Goal: Task Accomplishment & Management: Use online tool/utility

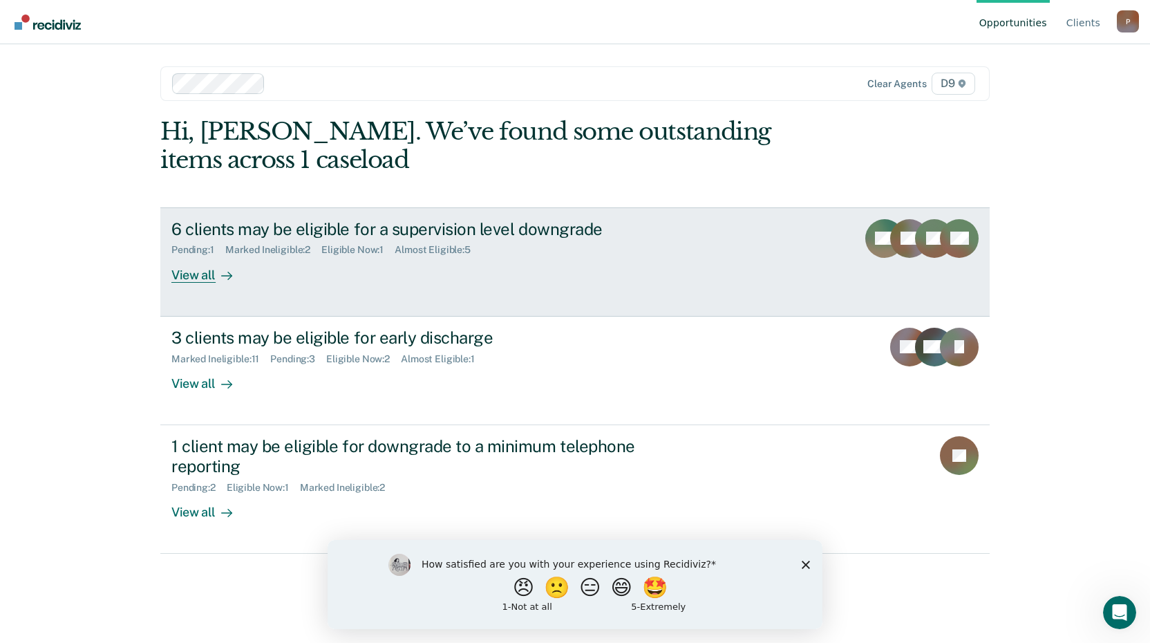
click at [450, 235] on div "6 clients may be eligible for a supervision level downgrade" at bounding box center [413, 229] width 485 height 20
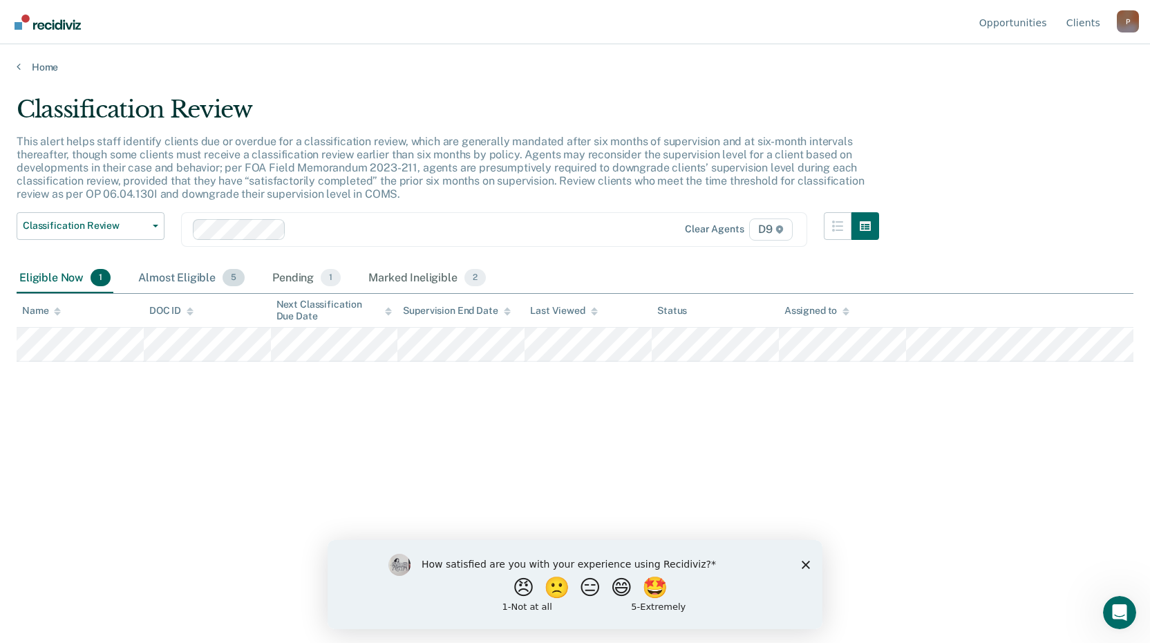
click at [166, 274] on div "Almost Eligible 5" at bounding box center [191, 278] width 112 height 30
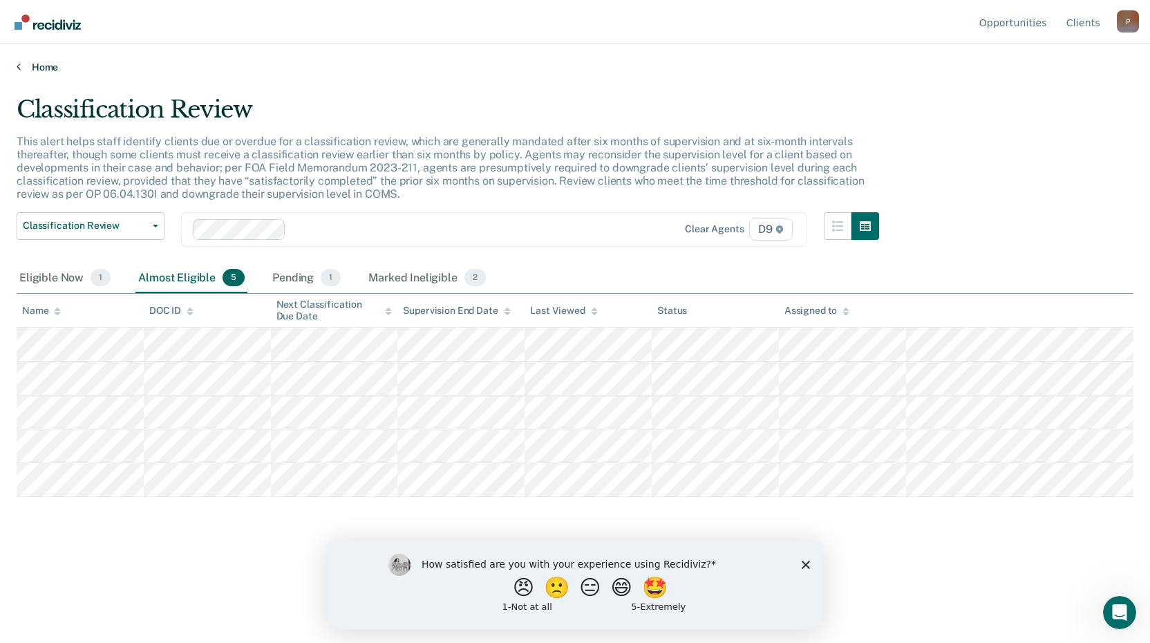
click at [41, 68] on link "Home" at bounding box center [575, 67] width 1117 height 12
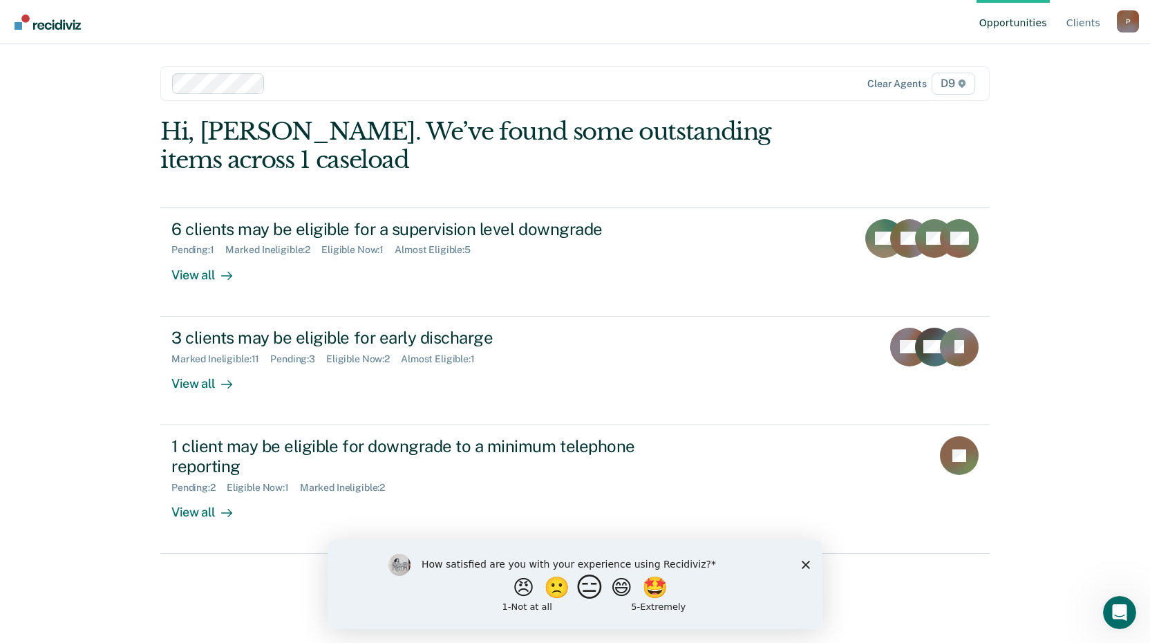
click at [586, 590] on button "😑" at bounding box center [592, 587] width 32 height 28
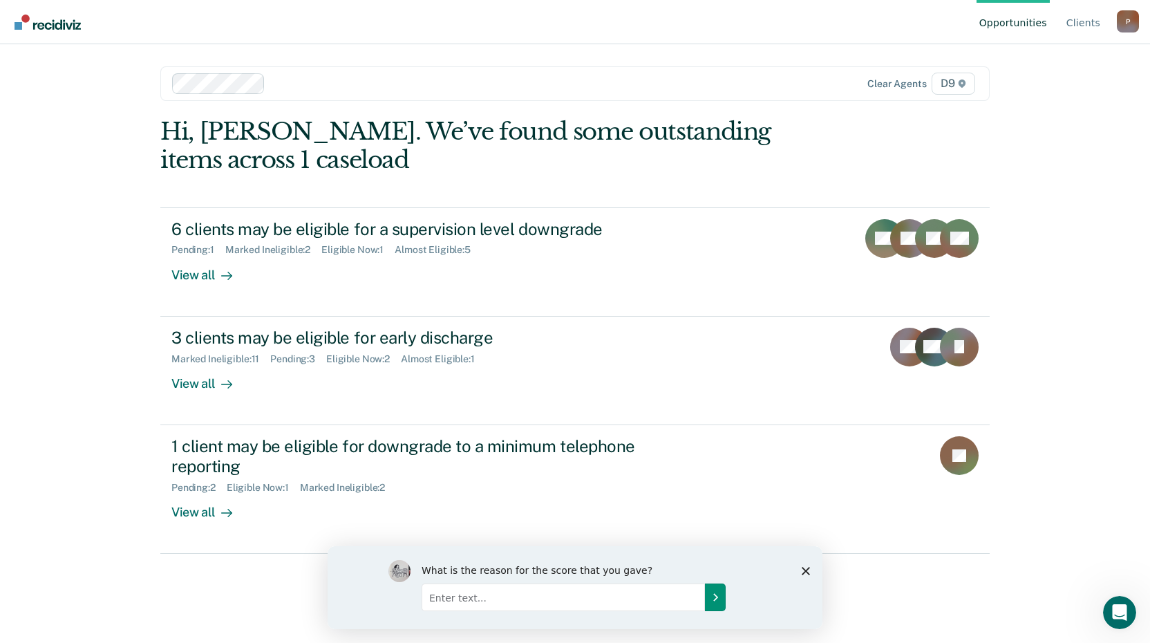
click at [714, 598] on icon "Submit your response" at bounding box center [715, 596] width 11 height 11
click at [641, 597] on input "Enter text..." at bounding box center [563, 597] width 283 height 28
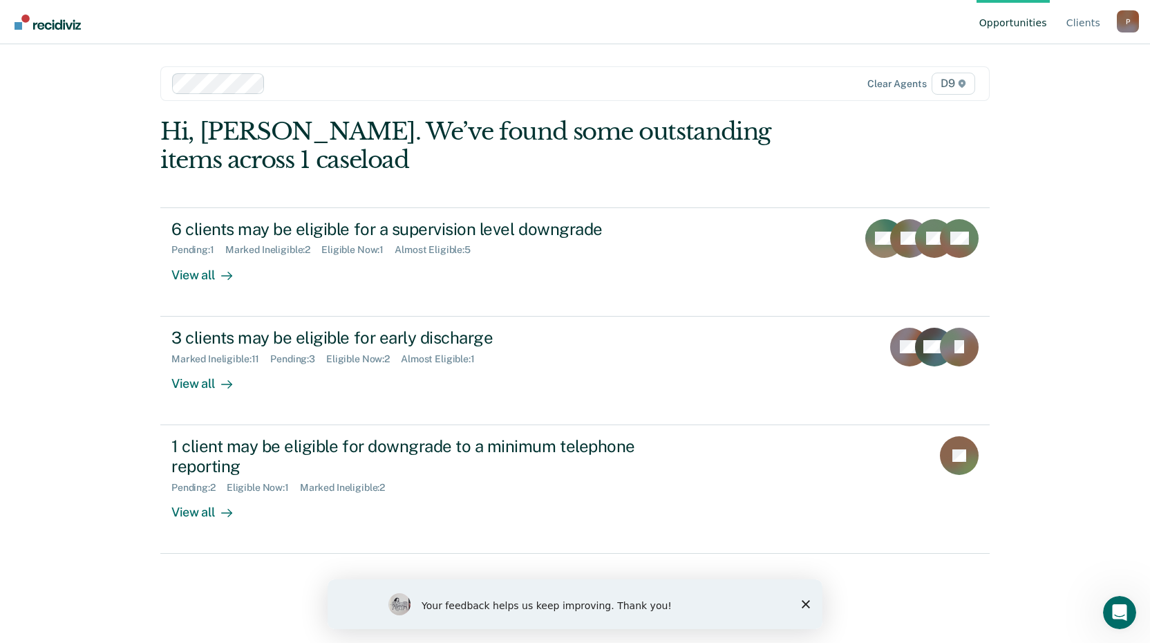
drag, startPoint x: 807, startPoint y: 601, endPoint x: 1217, endPoint y: 1179, distance: 708.5
click at [807, 601] on icon "Close survey" at bounding box center [806, 604] width 8 height 8
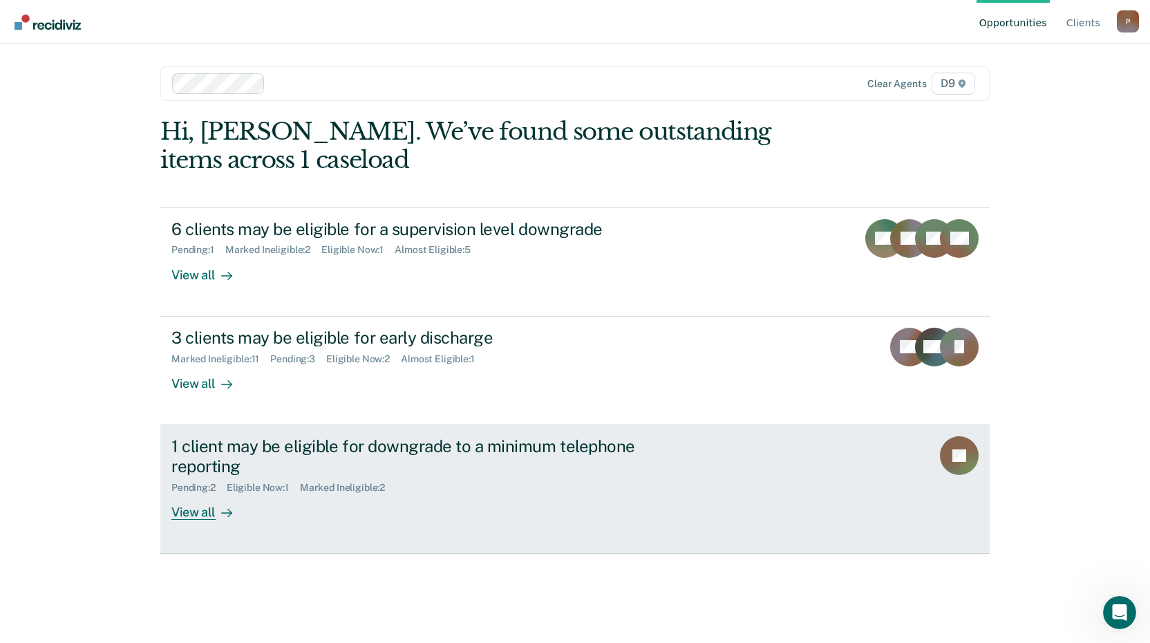
click at [178, 513] on div "View all" at bounding box center [209, 506] width 77 height 27
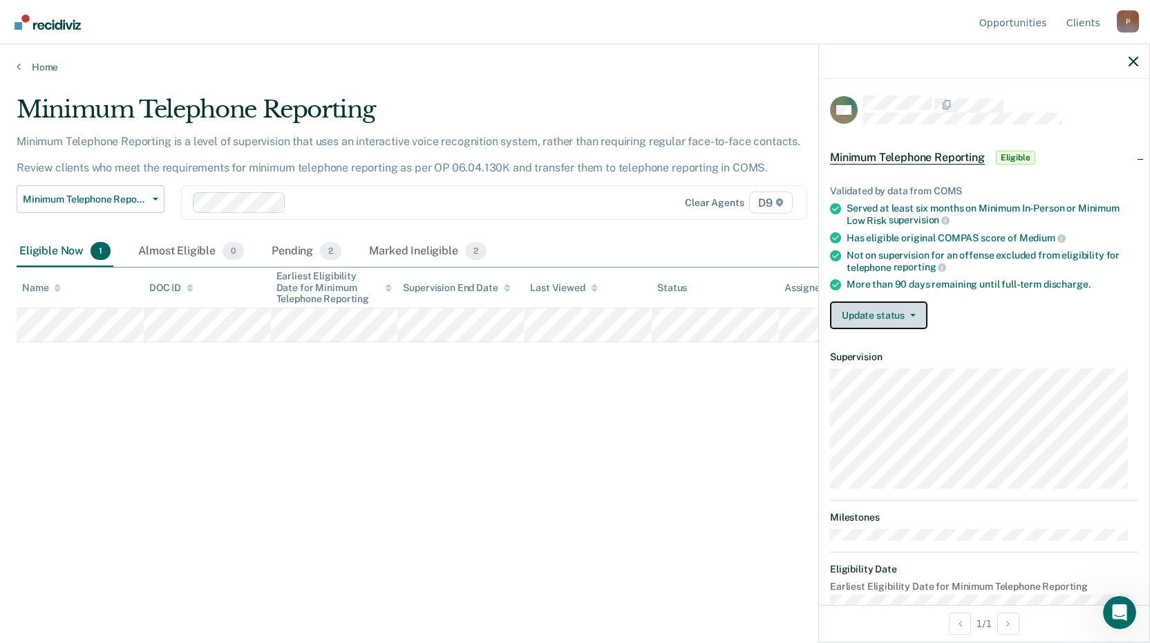
click at [881, 317] on button "Update status" at bounding box center [878, 315] width 97 height 28
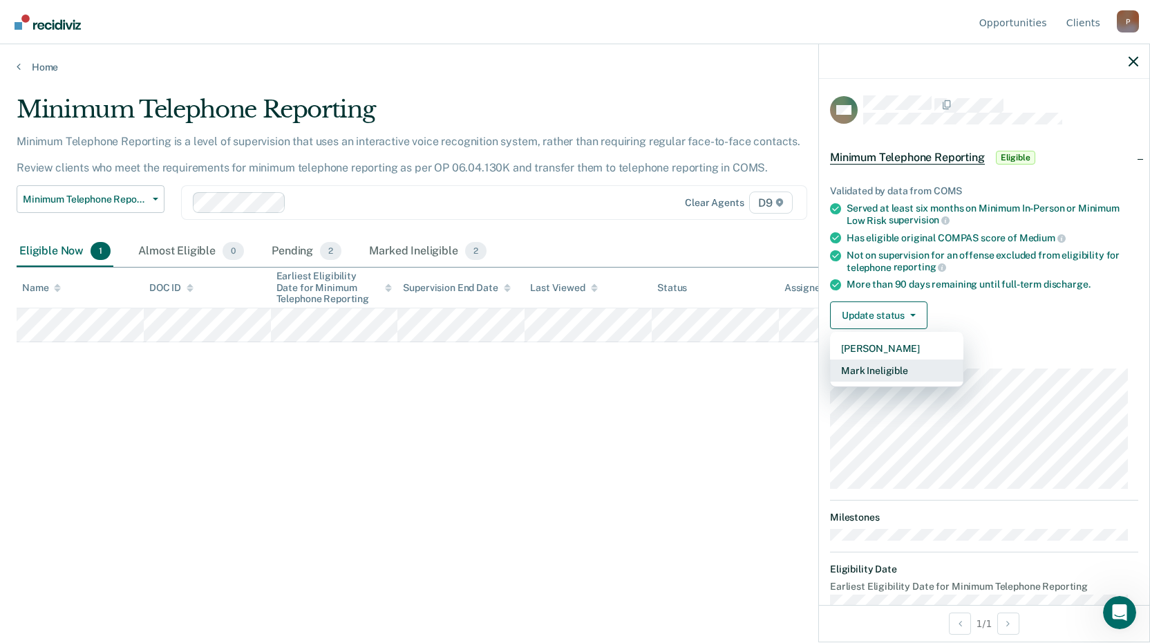
click at [903, 367] on button "Mark Ineligible" at bounding box center [896, 370] width 133 height 22
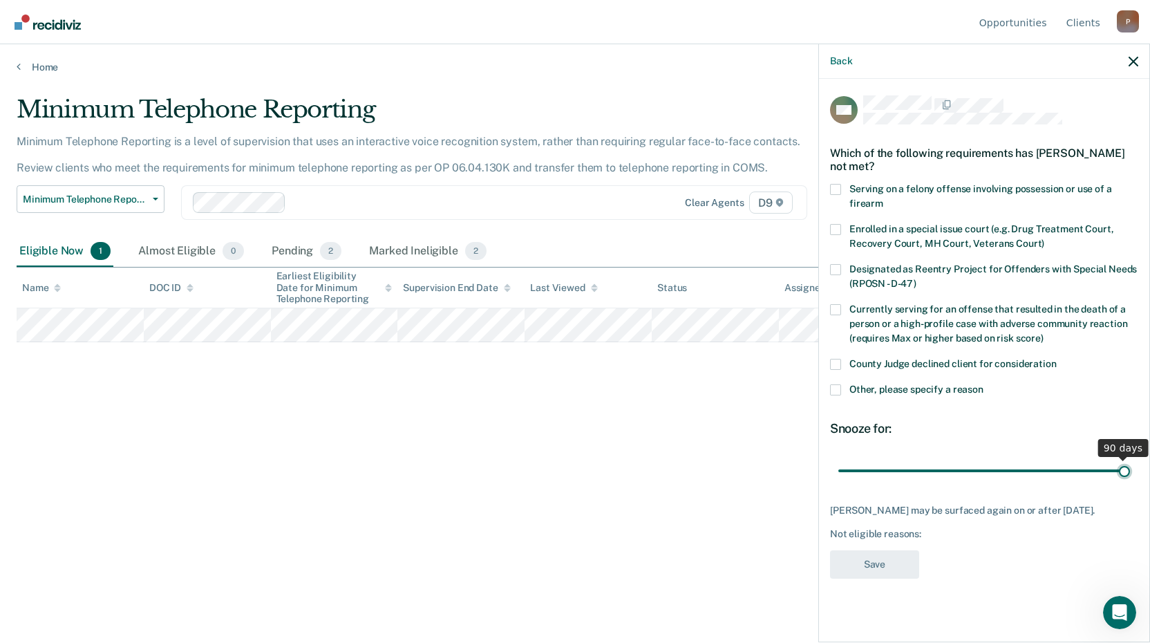
drag, startPoint x: 929, startPoint y: 467, endPoint x: 1037, endPoint y: 463, distance: 107.9
type input "90"
click at [1130, 467] on input "range" at bounding box center [984, 470] width 292 height 24
click at [835, 386] on span at bounding box center [835, 389] width 11 height 11
click at [984, 384] on input "Other, please specify a reason" at bounding box center [984, 384] width 0 height 0
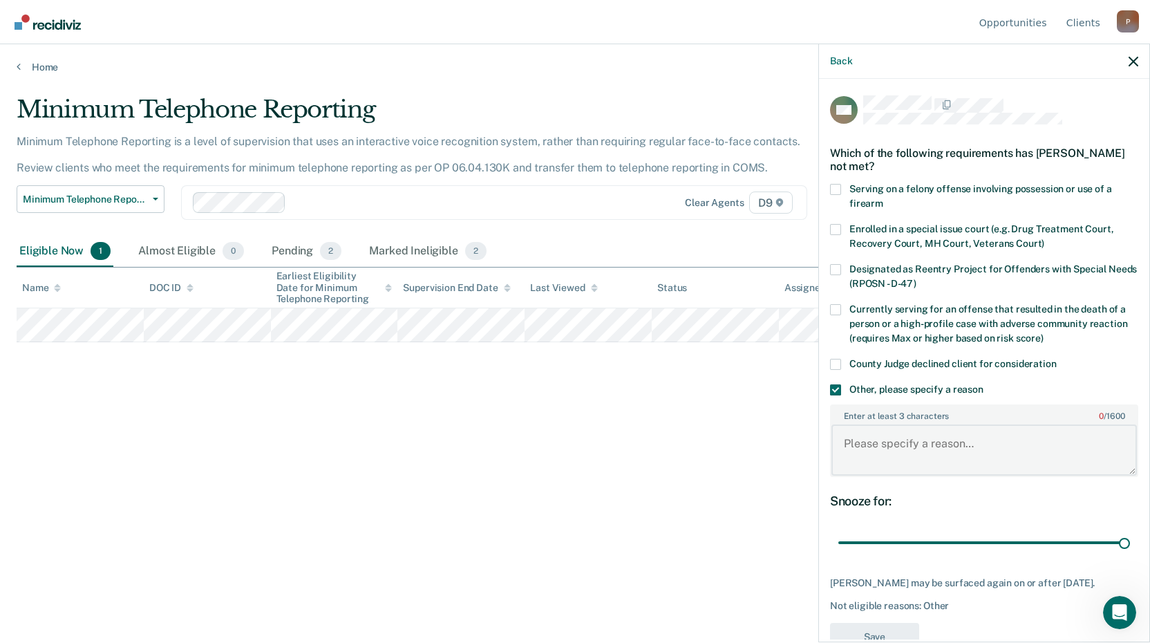
click at [883, 435] on textarea "Enter at least 3 characters 0 / 1600" at bounding box center [985, 449] width 306 height 51
type textarea "early discharge hearing pending"
click at [866, 631] on button "Save" at bounding box center [874, 637] width 89 height 28
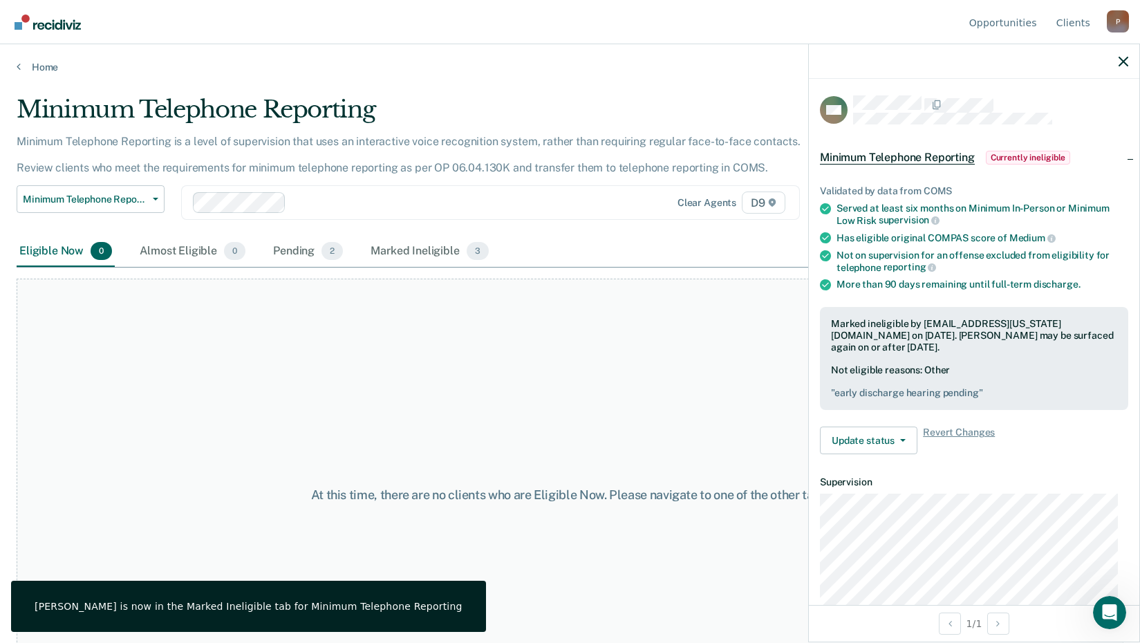
click at [340, 377] on div "At this time, there are no clients who are Eligible Now. Please navigate to one…" at bounding box center [570, 495] width 1107 height 433
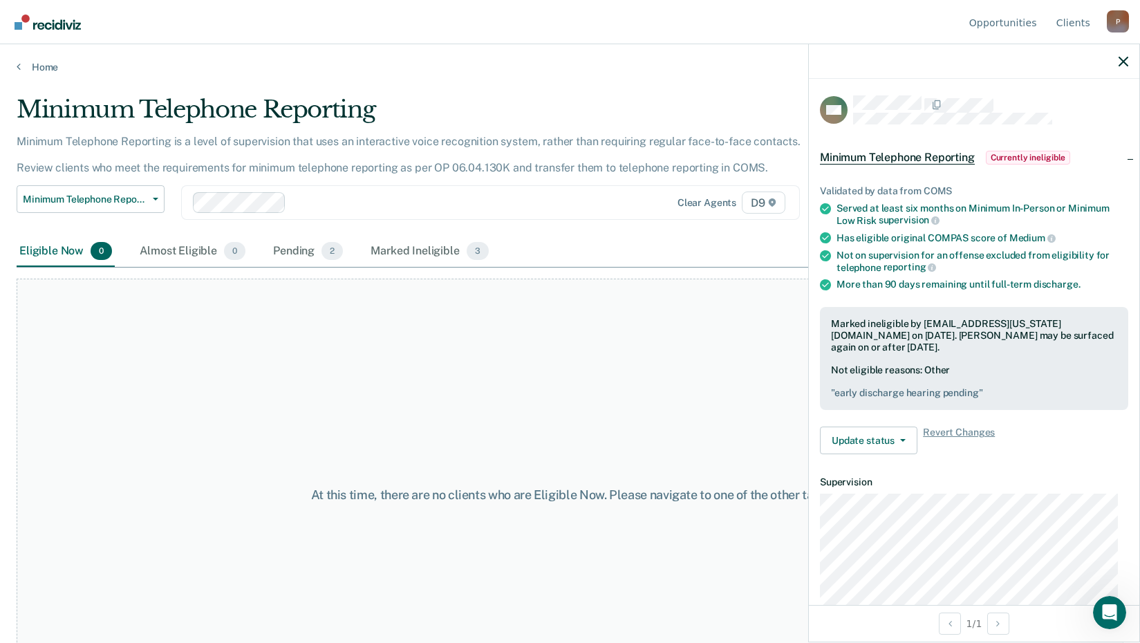
click at [163, 406] on div "At this time, there are no clients who are Eligible Now. Please navigate to one…" at bounding box center [570, 495] width 1107 height 433
